Goal: Information Seeking & Learning: Learn about a topic

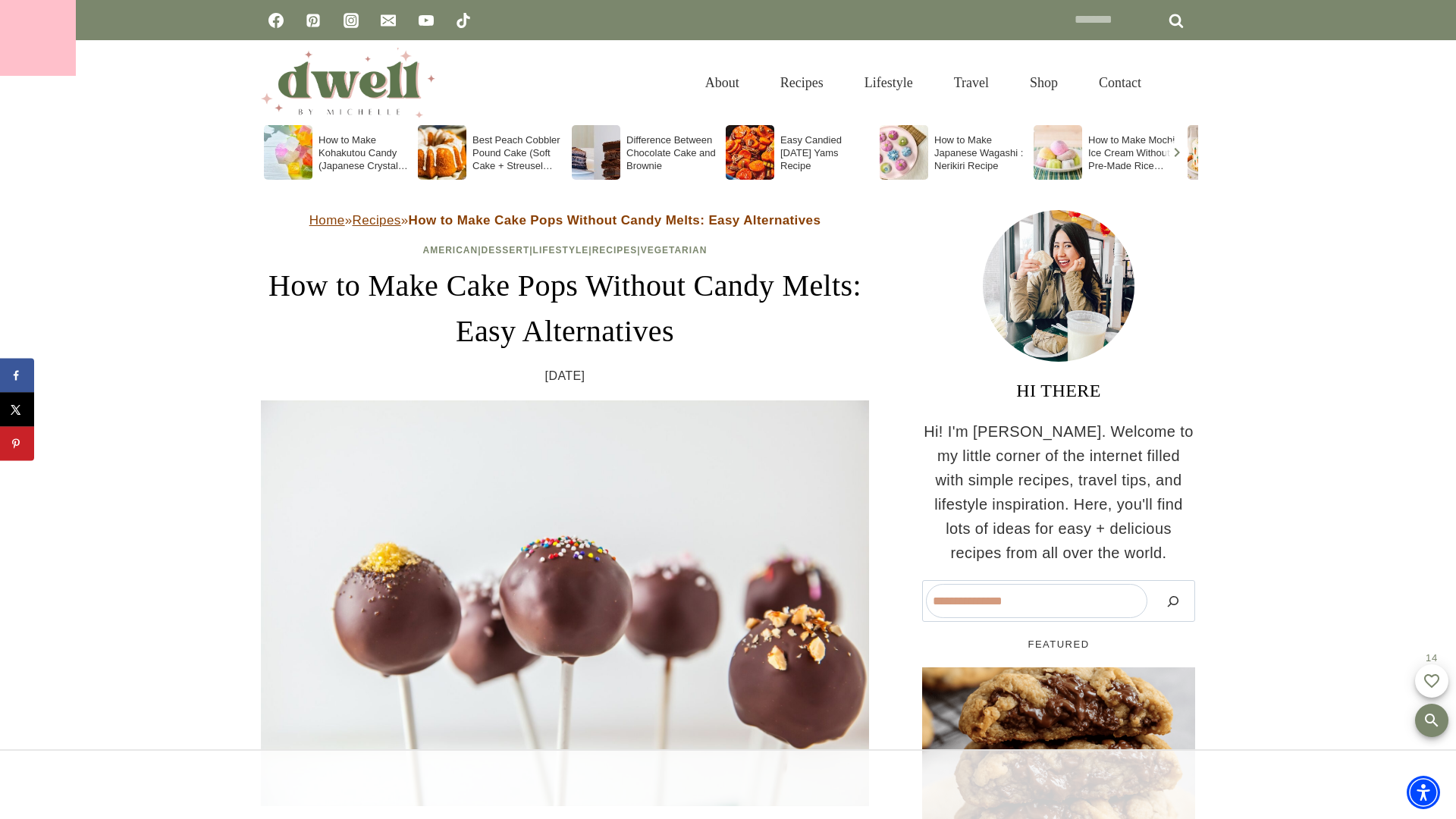
click at [38, 38] on div at bounding box center [38, 38] width 76 height 76
